Goal: Transaction & Acquisition: Purchase product/service

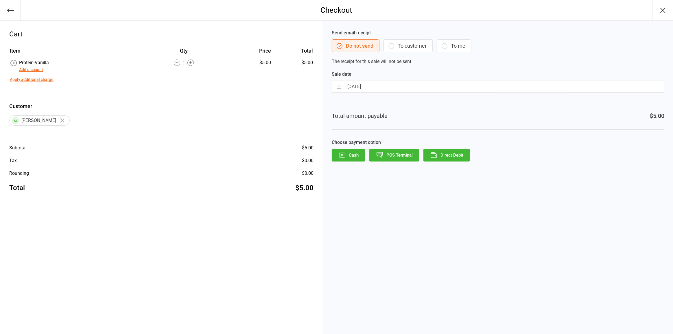
click at [0, 14] on button "button" at bounding box center [10, 10] width 21 height 21
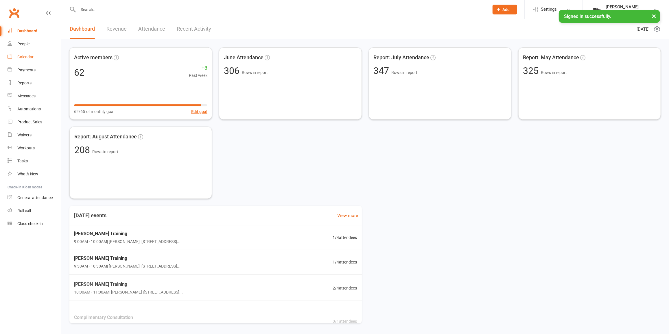
click at [39, 60] on link "Calendar" at bounding box center [35, 57] width 54 height 13
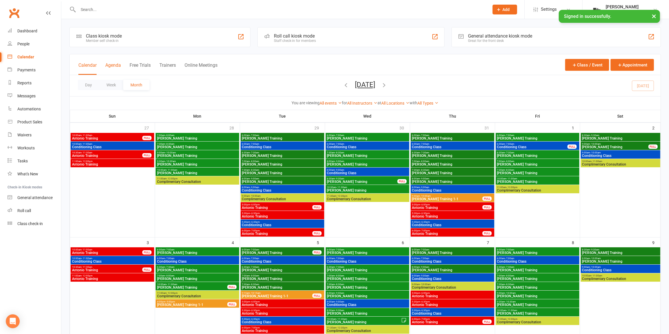
click at [117, 72] on button "Agenda" at bounding box center [113, 68] width 16 height 12
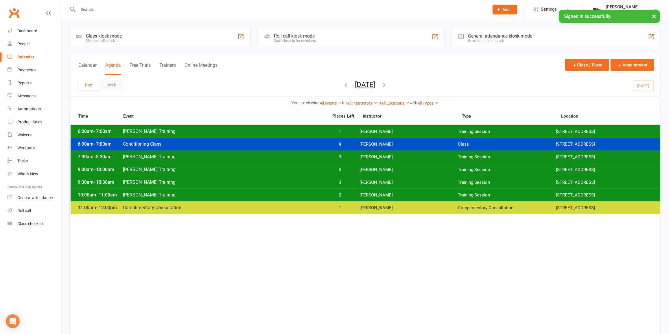
click at [376, 84] on button "[DATE]" at bounding box center [365, 85] width 20 height 8
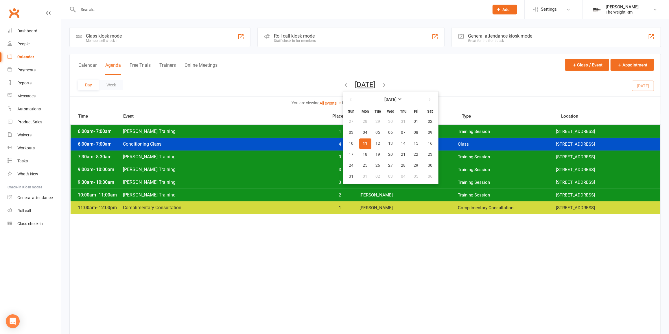
click at [363, 142] on span "11" at bounding box center [365, 143] width 5 height 5
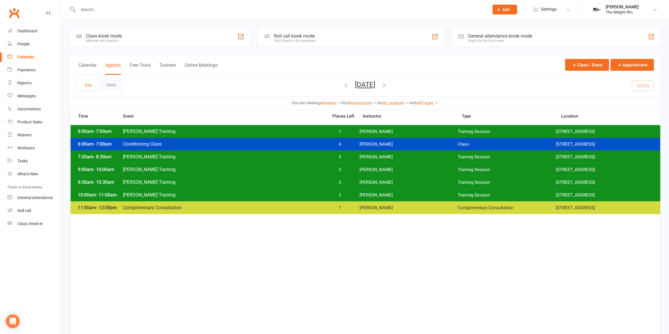
click at [355, 156] on span "3" at bounding box center [340, 156] width 30 height 5
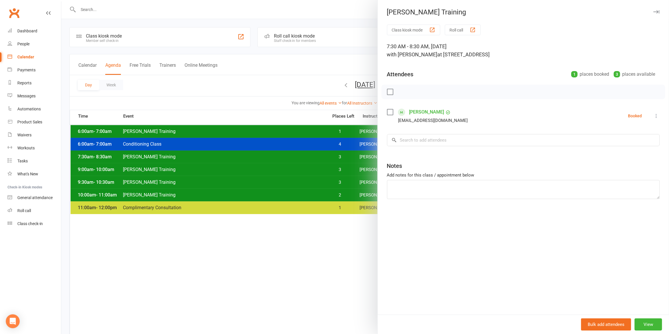
click at [353, 156] on div at bounding box center [365, 167] width 608 height 334
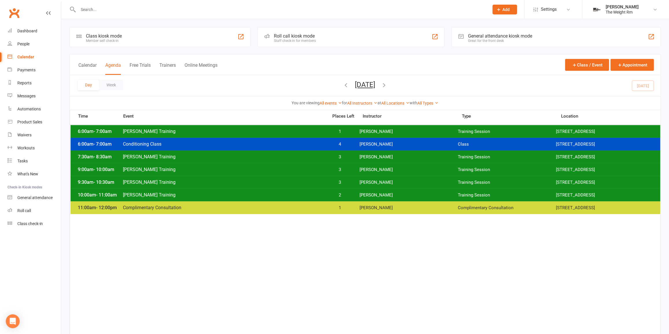
click at [349, 167] on span "3" at bounding box center [340, 169] width 30 height 5
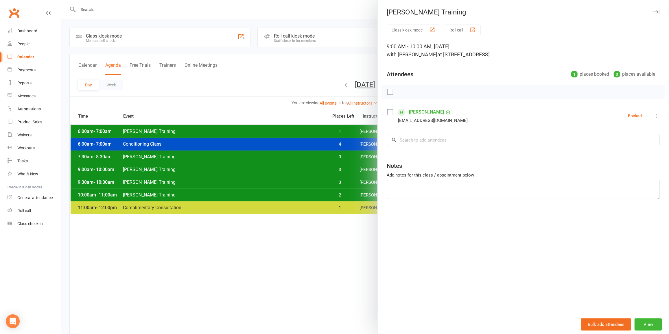
click at [349, 168] on div at bounding box center [365, 167] width 608 height 334
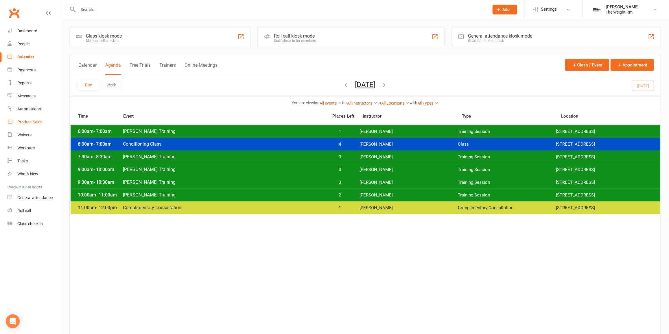
click at [38, 125] on link "Product Sales" at bounding box center [35, 122] width 54 height 13
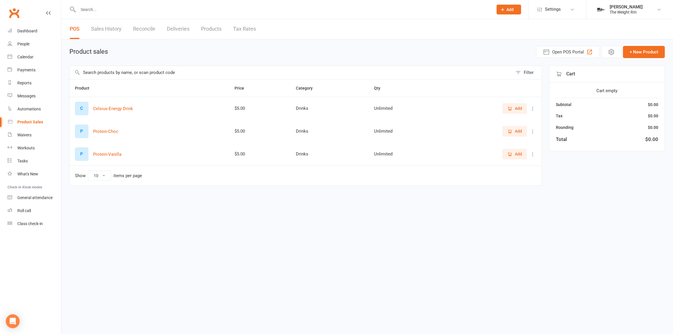
click at [515, 157] on button "Add" at bounding box center [515, 154] width 25 height 10
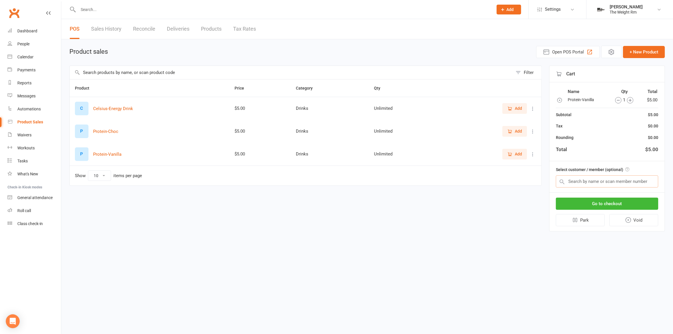
click at [592, 184] on input "text" at bounding box center [607, 182] width 102 height 12
click at [592, 201] on button "Go to checkout" at bounding box center [607, 204] width 102 height 12
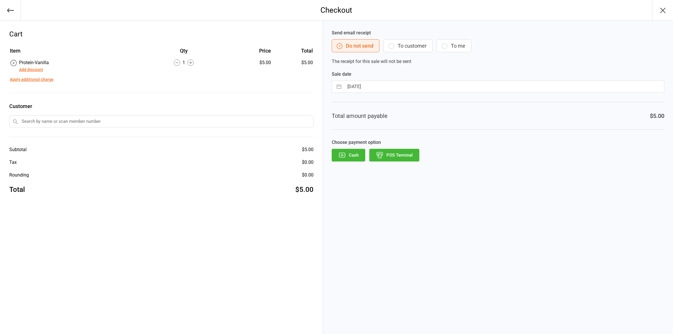
click at [14, 11] on icon "button" at bounding box center [10, 10] width 8 height 8
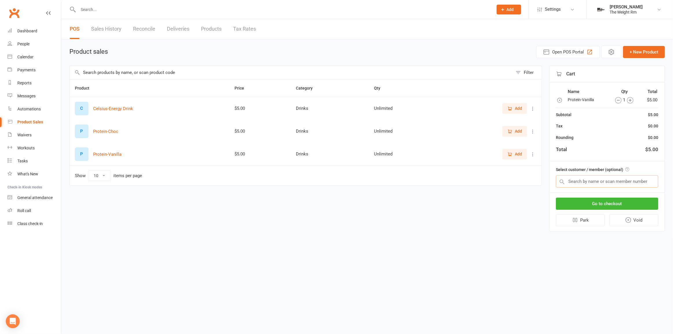
click at [577, 179] on input "text" at bounding box center [607, 182] width 102 height 12
type input "kas"
click at [589, 190] on div "No results" at bounding box center [607, 194] width 102 height 12
click at [585, 180] on input "text" at bounding box center [607, 182] width 102 height 12
type input "e"
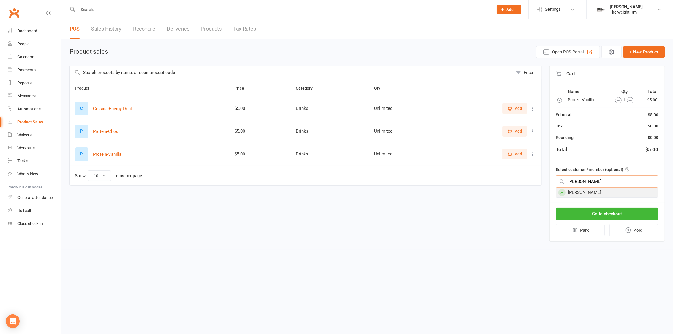
type input "kasey"
click at [586, 193] on div "[PERSON_NAME]" at bounding box center [607, 193] width 102 height 10
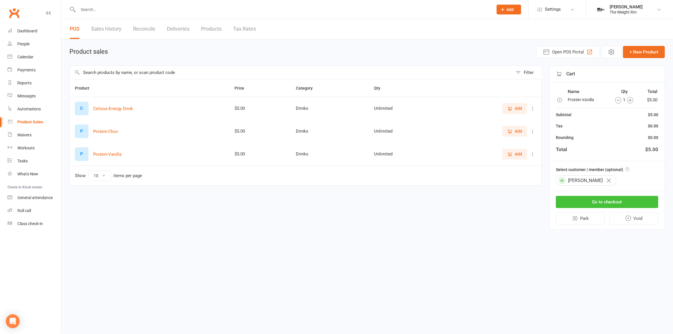
click at [588, 198] on button "Go to checkout" at bounding box center [607, 202] width 102 height 12
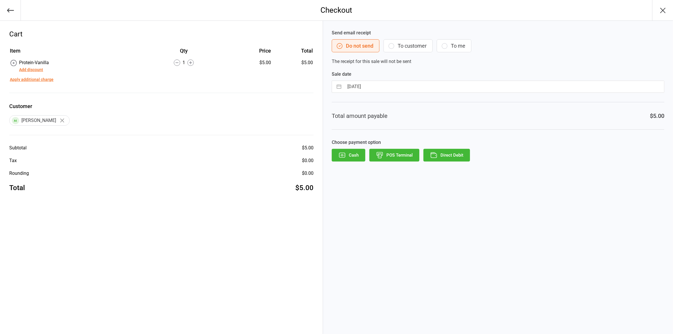
click at [16, 12] on button "button" at bounding box center [10, 10] width 21 height 21
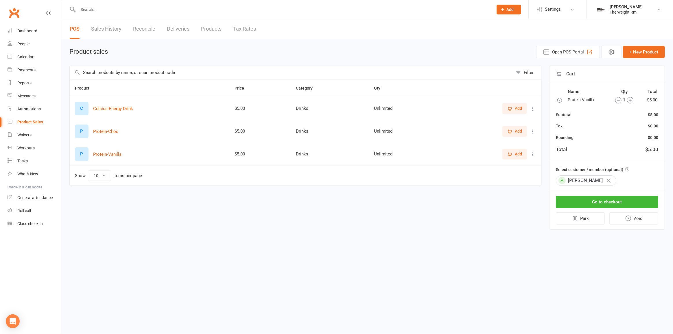
click at [96, 26] on link "Sales History" at bounding box center [106, 29] width 30 height 20
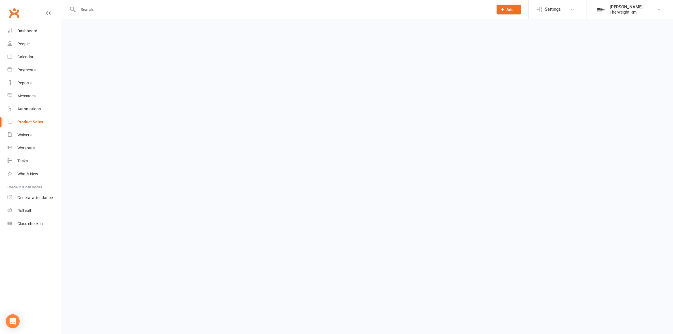
select select "25"
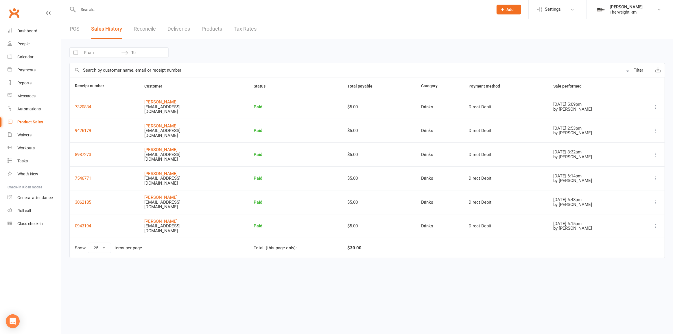
click at [35, 118] on link "Product Sales" at bounding box center [35, 122] width 54 height 13
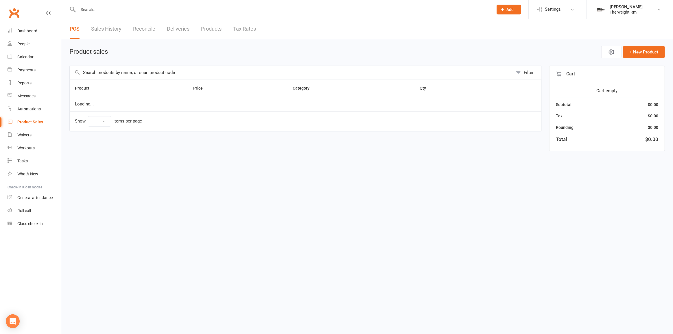
select select "10"
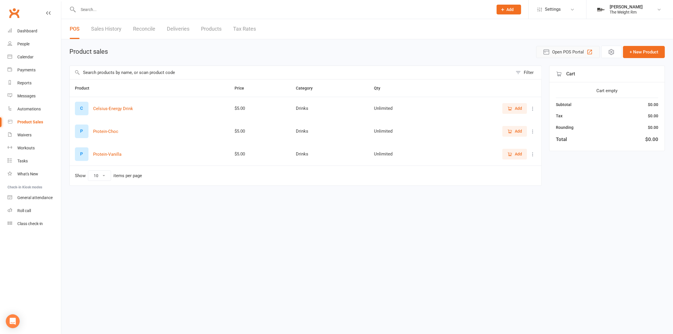
click at [560, 51] on span "Open POS Portal" at bounding box center [568, 52] width 32 height 7
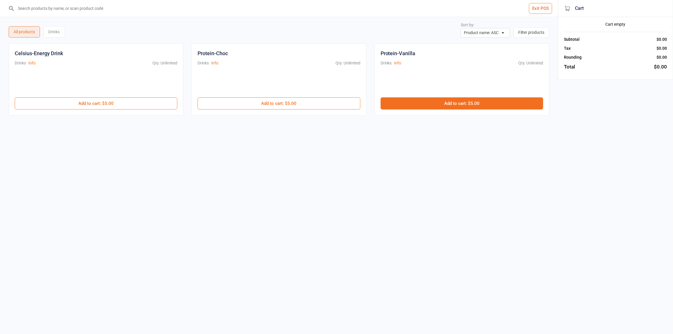
click at [406, 105] on button "Add to cart : $5.00" at bounding box center [462, 103] width 163 height 12
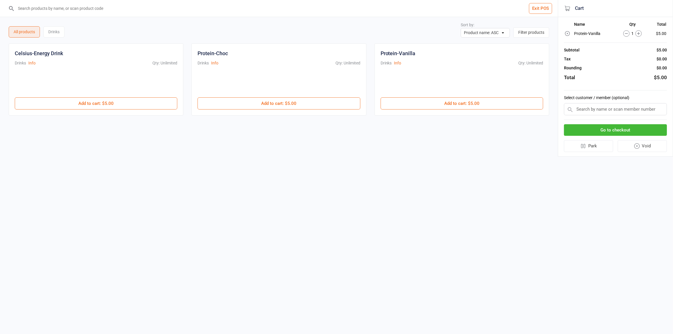
click at [598, 110] on input "text" at bounding box center [615, 109] width 103 height 12
type input "kasey j"
click at [619, 120] on div "Kasey Jimenez" at bounding box center [615, 121] width 102 height 10
click at [619, 127] on button "Go to checkout" at bounding box center [615, 129] width 103 height 12
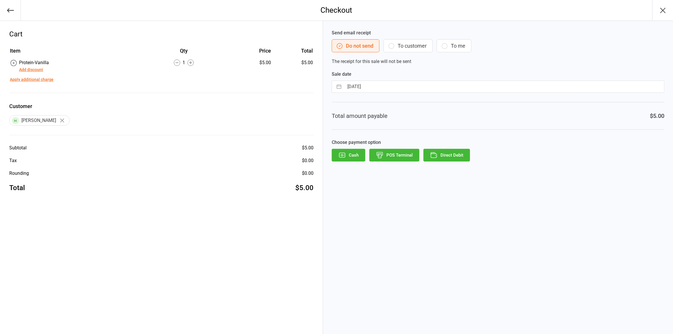
click at [439, 150] on button "Direct Debit" at bounding box center [447, 155] width 47 height 13
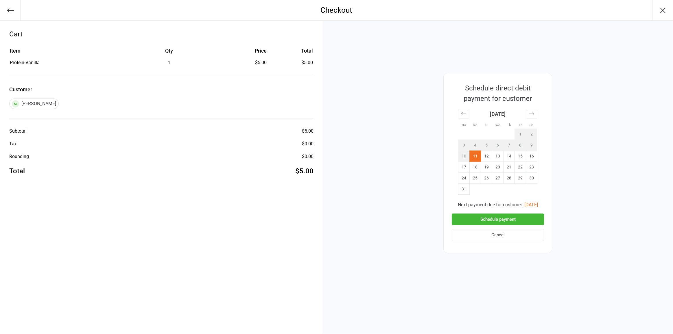
click at [498, 219] on button "Schedule payment" at bounding box center [498, 220] width 92 height 12
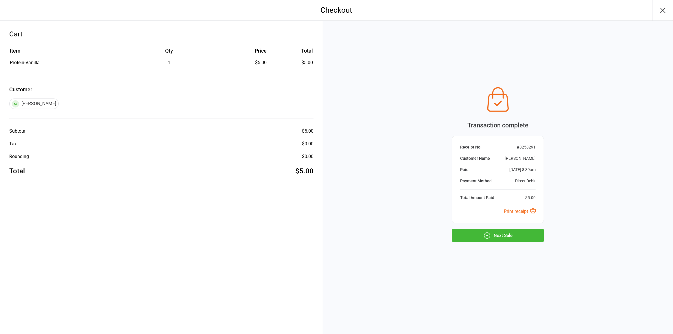
click at [660, 12] on icon "button" at bounding box center [662, 10] width 9 height 9
